Goal: Information Seeking & Learning: Learn about a topic

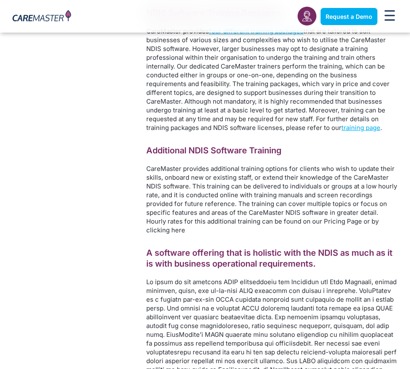
scroll to position [920, 0]
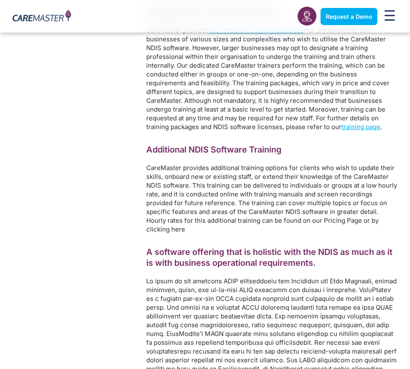
drag, startPoint x: 243, startPoint y: 175, endPoint x: 239, endPoint y: 92, distance: 82.9
click at [243, 175] on p "CareMaster provides additional training options for clients who wish to update …" at bounding box center [271, 198] width 251 height 70
